Goal: Check status: Check status

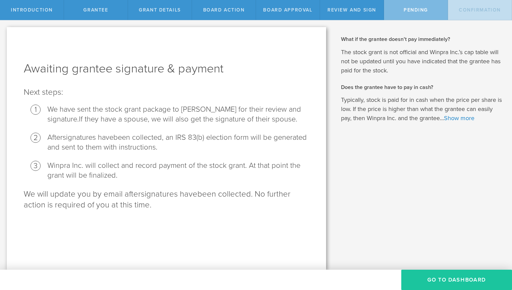
click at [470, 281] on button "Go To Dashboard" at bounding box center [457, 280] width 111 height 20
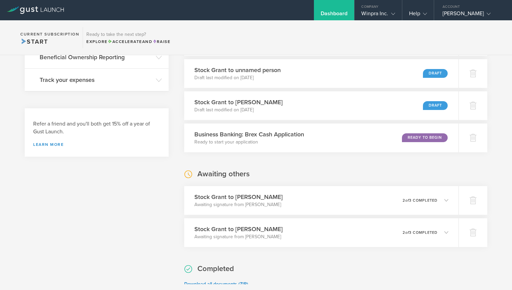
scroll to position [420, 0]
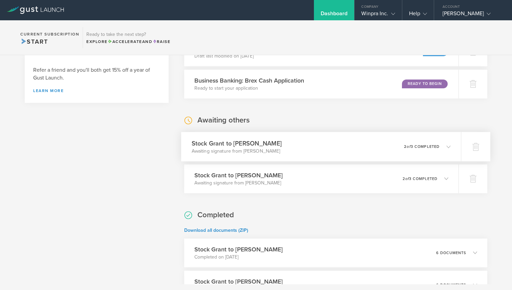
click at [452, 146] on div "Stock Grant to [PERSON_NAME] Awaiting signature from [PERSON_NAME] 0 undelivera…" at bounding box center [321, 146] width 280 height 29
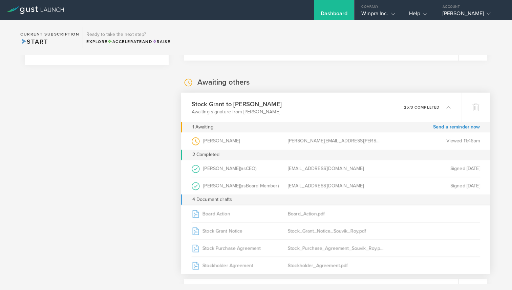
scroll to position [461, 0]
